Goal: Task Accomplishment & Management: Manage account settings

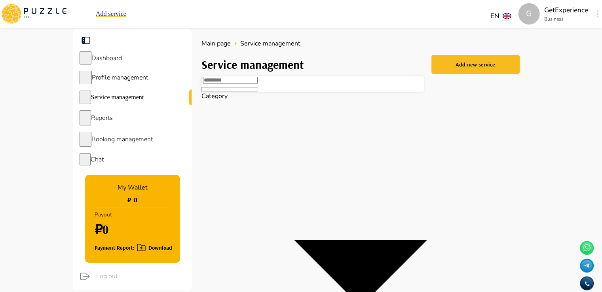
click at [140, 141] on span "Booking management" at bounding box center [121, 139] width 61 height 9
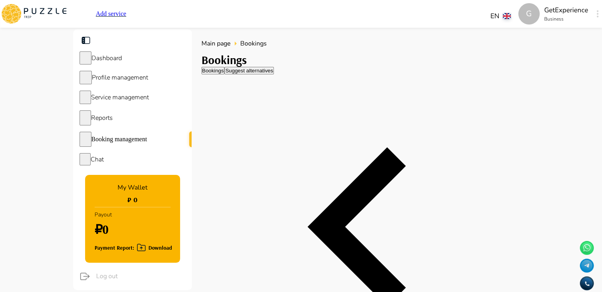
click at [125, 102] on span "Service management" at bounding box center [120, 97] width 58 height 9
